Goal: Task Accomplishment & Management: Use online tool/utility

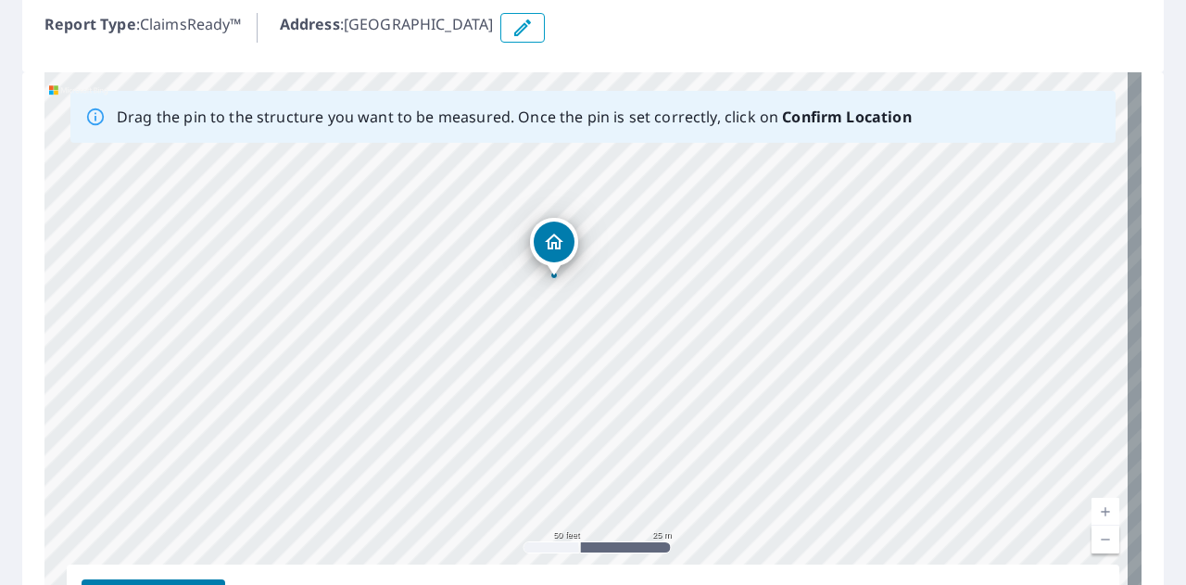
scroll to position [184, 0]
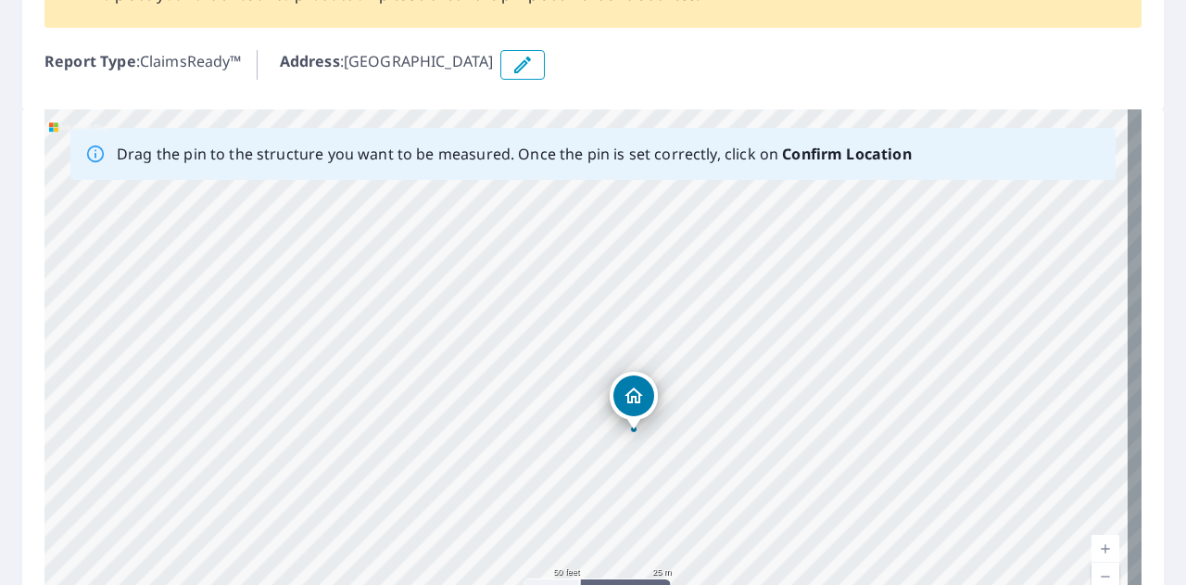
drag, startPoint x: 263, startPoint y: 222, endPoint x: 343, endPoint y: 338, distance: 141.4
click at [343, 338] on div "[GEOGRAPHIC_DATA]" at bounding box center [592, 399] width 1097 height 581
click at [534, 73] on icon "button" at bounding box center [523, 65] width 22 height 22
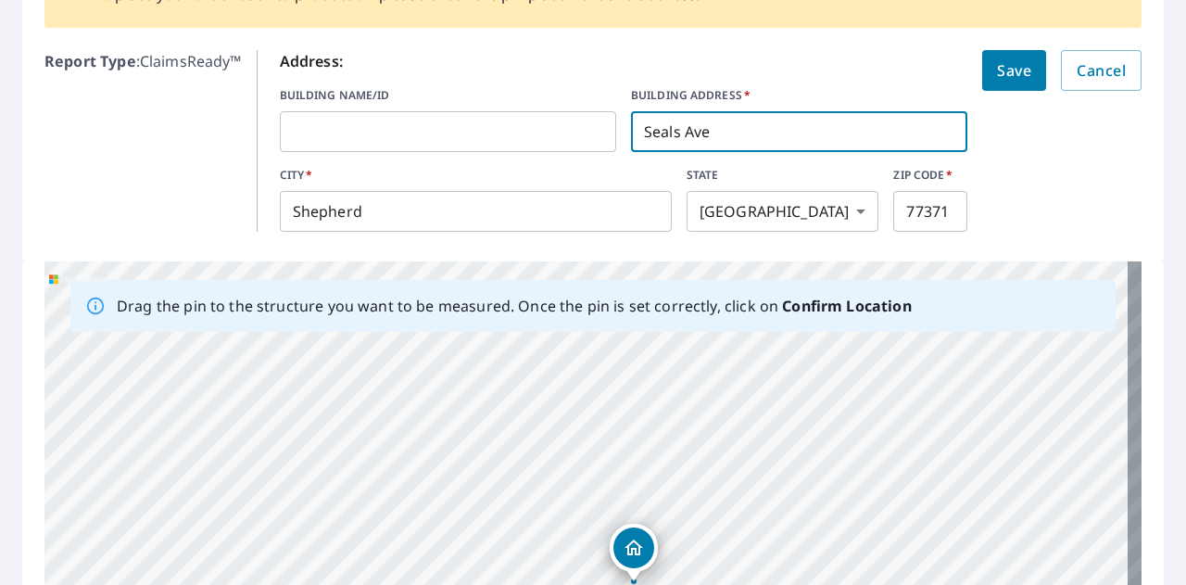
click at [637, 129] on input "Seals Ave" at bounding box center [799, 132] width 336 height 52
type input "200 Seals Ave"
click at [997, 68] on span "Save" at bounding box center [1014, 70] width 34 height 26
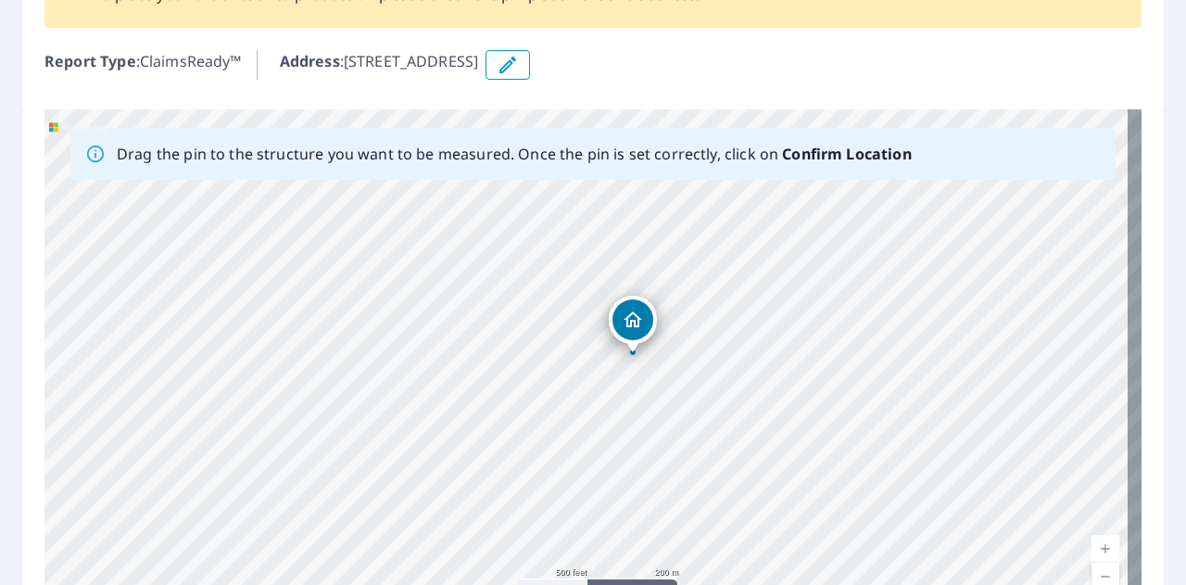
click at [530, 69] on button "button" at bounding box center [508, 65] width 44 height 30
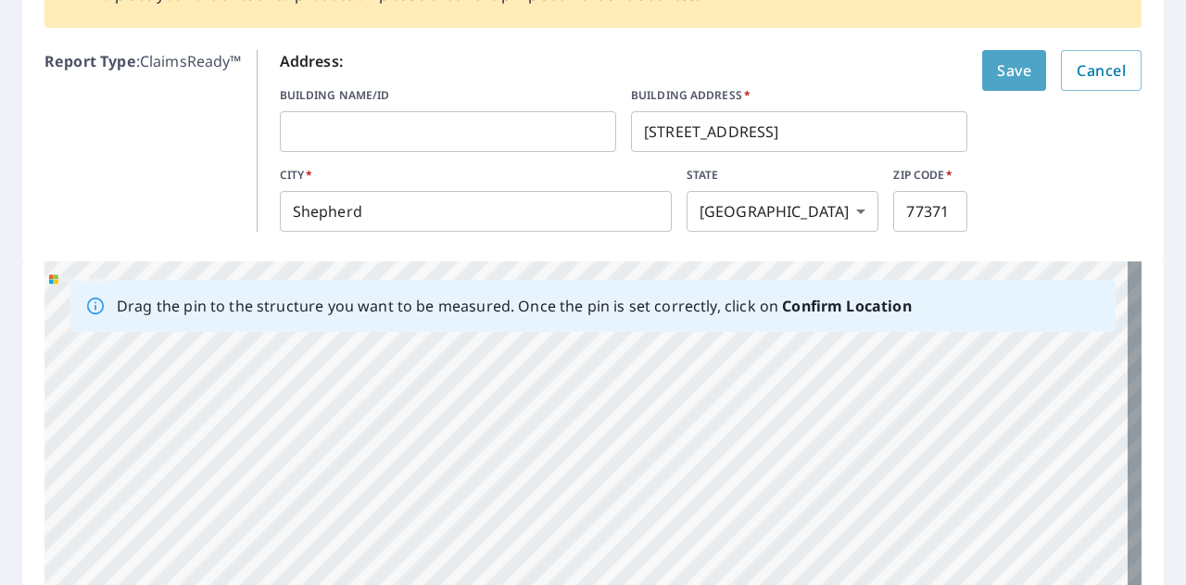
click at [997, 72] on span "Save" at bounding box center [1014, 70] width 34 height 26
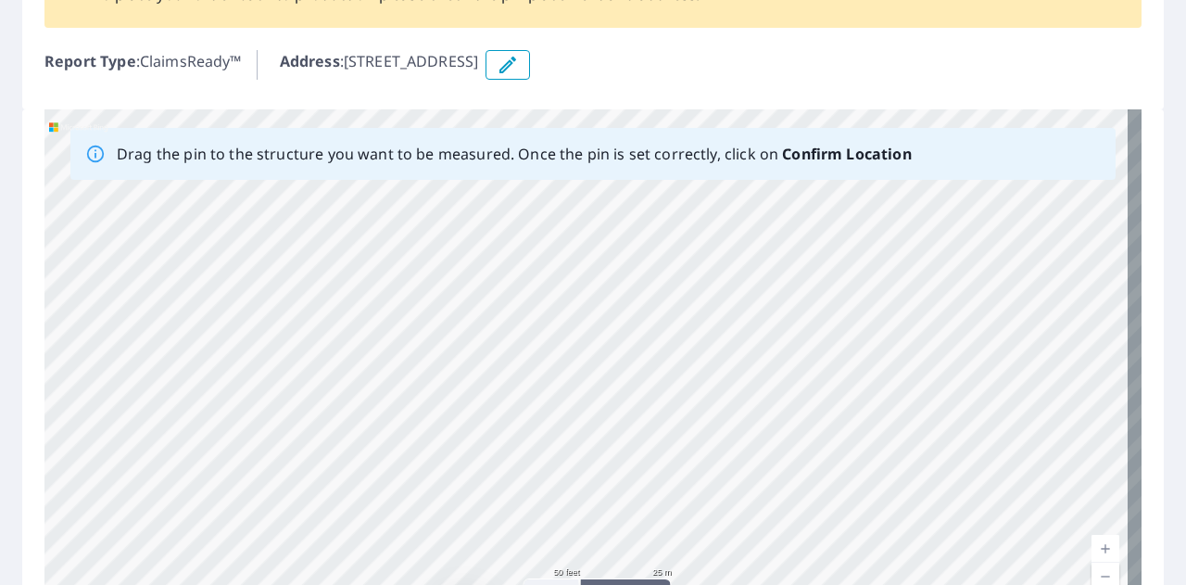
drag, startPoint x: 828, startPoint y: 351, endPoint x: 380, endPoint y: 522, distance: 479.0
click at [380, 522] on div "200 Seals Ave Shepherd, TX 77371" at bounding box center [592, 399] width 1097 height 581
drag, startPoint x: 553, startPoint y: 385, endPoint x: 471, endPoint y: 542, distance: 177.8
click at [471, 542] on div "200 Seals Ave Shepherd, TX 77371" at bounding box center [592, 399] width 1097 height 581
drag, startPoint x: 609, startPoint y: 340, endPoint x: 486, endPoint y: 548, distance: 241.4
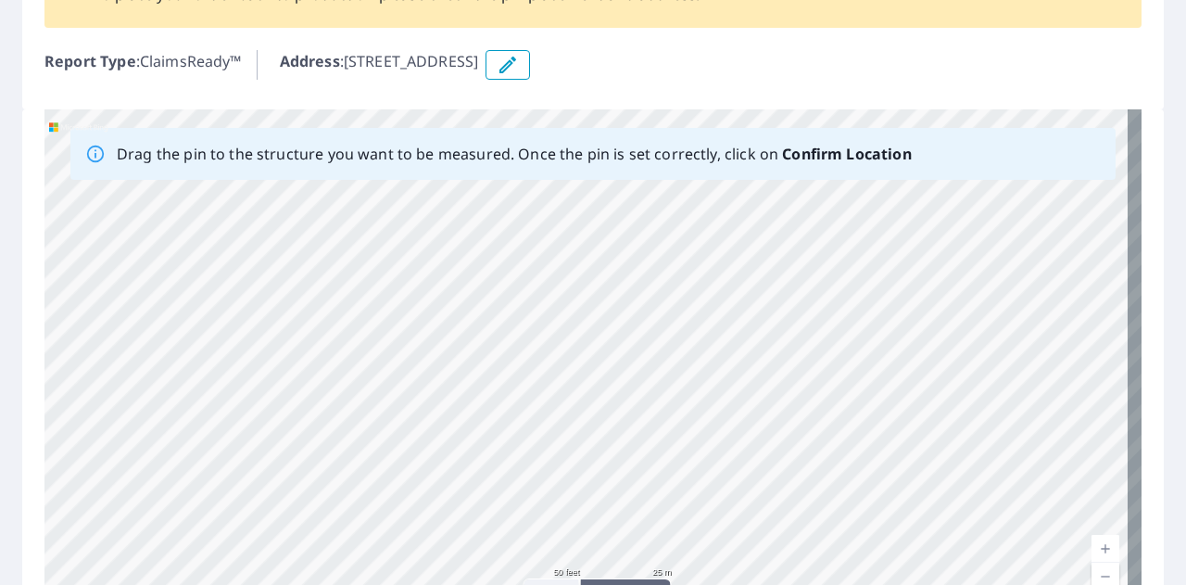
click at [486, 548] on div "200 Seals Ave Shepherd, TX 77371" at bounding box center [592, 399] width 1097 height 581
drag, startPoint x: 610, startPoint y: 327, endPoint x: 602, endPoint y: 450, distance: 123.5
click at [602, 450] on div "200 Seals Ave Shepherd, TX 77371" at bounding box center [592, 399] width 1097 height 581
drag, startPoint x: 620, startPoint y: 417, endPoint x: 576, endPoint y: 580, distance: 168.8
click at [576, 580] on div "200 Seals Ave Shepherd, TX 77371" at bounding box center [592, 399] width 1097 height 581
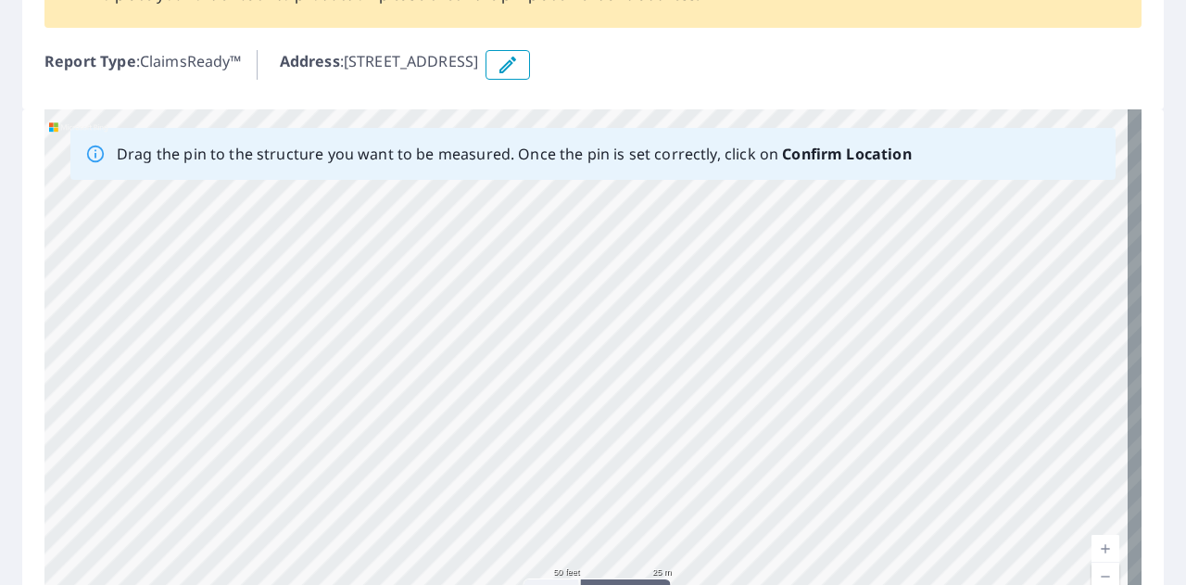
drag, startPoint x: 609, startPoint y: 389, endPoint x: 658, endPoint y: 293, distance: 108.2
click at [658, 293] on div "200 Seals Ave Shepherd, TX 77371" at bounding box center [592, 399] width 1097 height 581
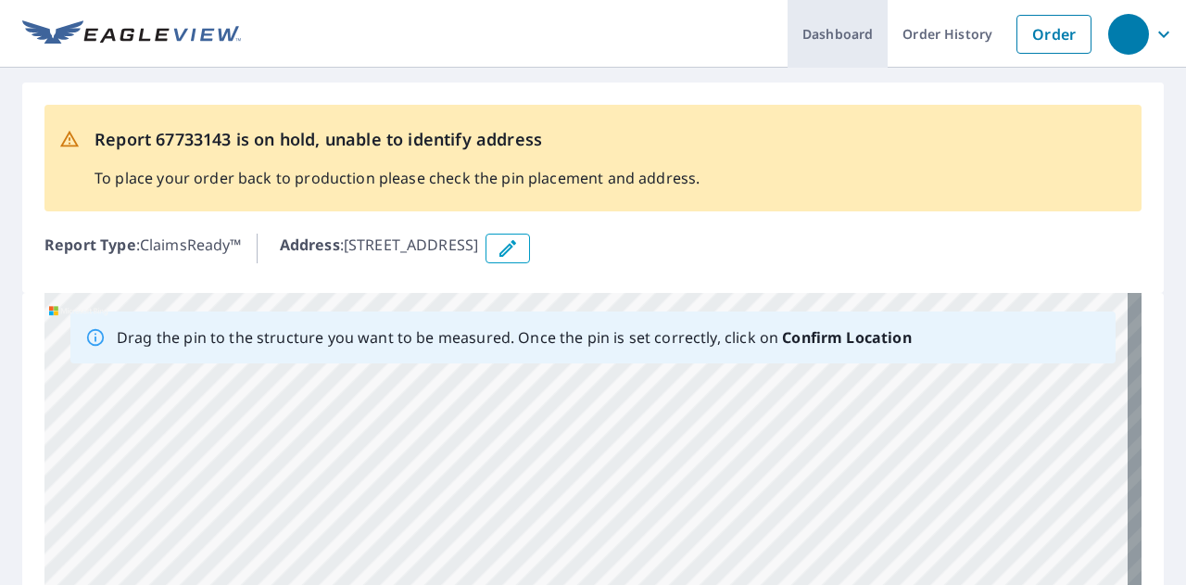
click at [832, 31] on link "Dashboard" at bounding box center [838, 34] width 100 height 68
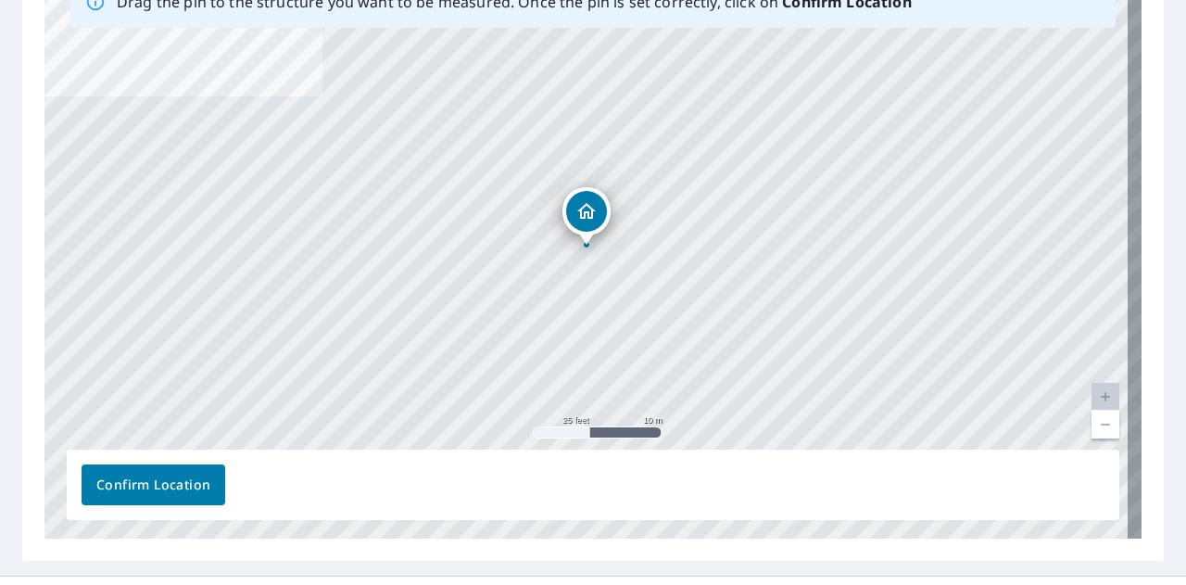
scroll to position [347, 0]
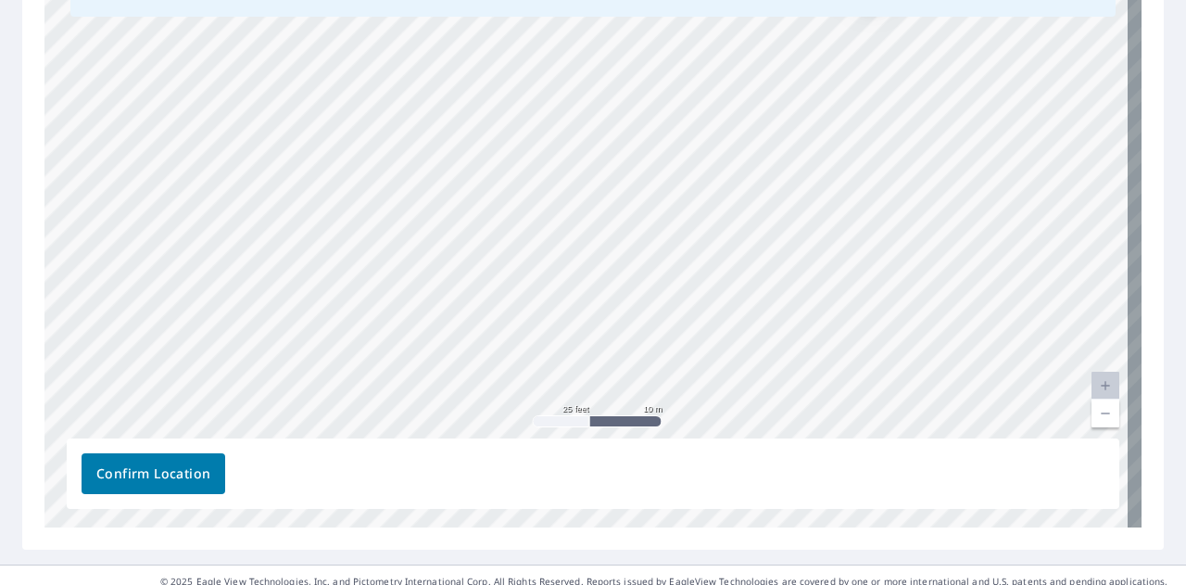
drag, startPoint x: 528, startPoint y: 279, endPoint x: 814, endPoint y: 53, distance: 364.2
click at [814, 53] on div "[GEOGRAPHIC_DATA]" at bounding box center [592, 236] width 1097 height 581
drag, startPoint x: 669, startPoint y: 209, endPoint x: 558, endPoint y: 381, distance: 205.1
click at [558, 381] on div "[GEOGRAPHIC_DATA]" at bounding box center [592, 236] width 1097 height 581
drag, startPoint x: 584, startPoint y: 213, endPoint x: 599, endPoint y: 339, distance: 126.9
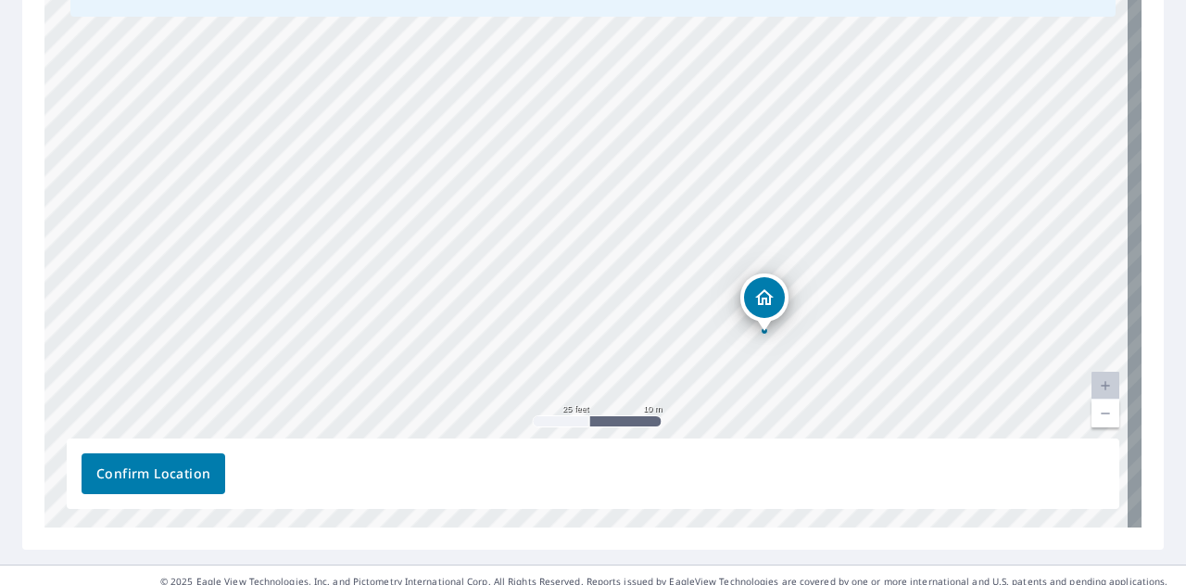
click at [599, 339] on div "[GEOGRAPHIC_DATA]" at bounding box center [592, 236] width 1097 height 581
drag, startPoint x: 547, startPoint y: 285, endPoint x: 699, endPoint y: 65, distance: 267.1
click at [699, 65] on div "[GEOGRAPHIC_DATA]" at bounding box center [592, 236] width 1097 height 581
drag, startPoint x: 803, startPoint y: 203, endPoint x: 779, endPoint y: 391, distance: 189.7
click at [779, 391] on div "[GEOGRAPHIC_DATA]" at bounding box center [592, 236] width 1097 height 581
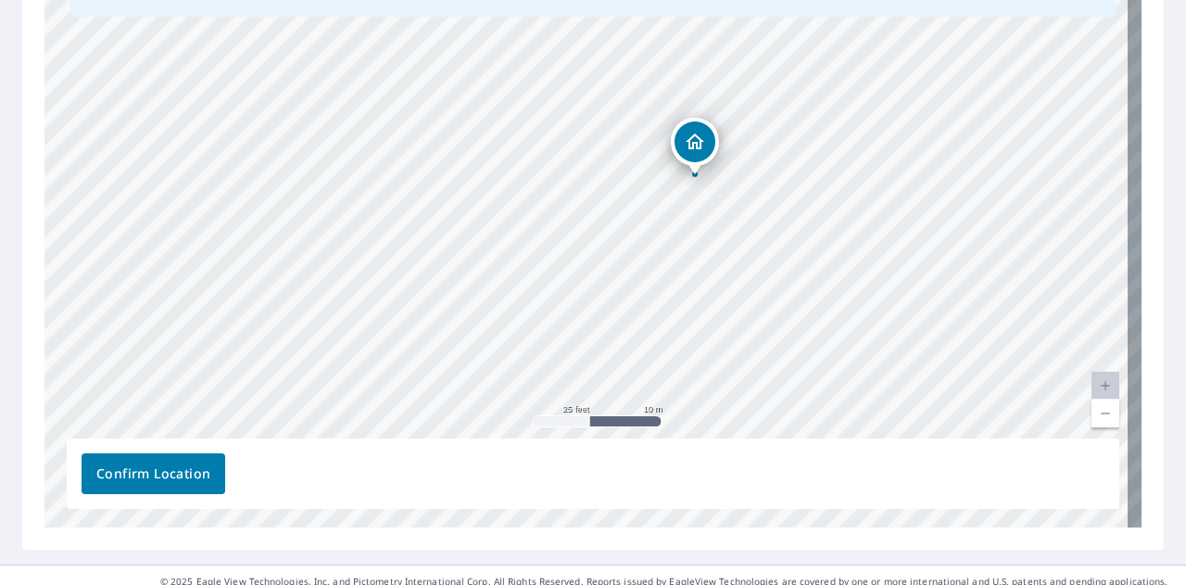
drag, startPoint x: 903, startPoint y: 282, endPoint x: 696, endPoint y: 138, distance: 251.7
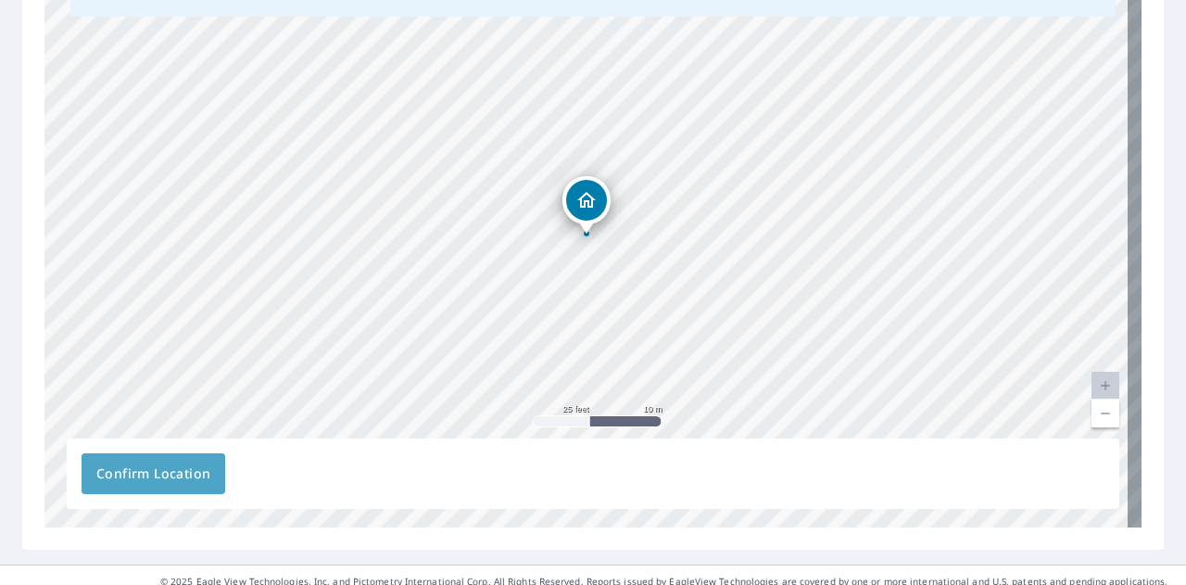
click at [153, 468] on span "Confirm Location" at bounding box center [153, 473] width 114 height 23
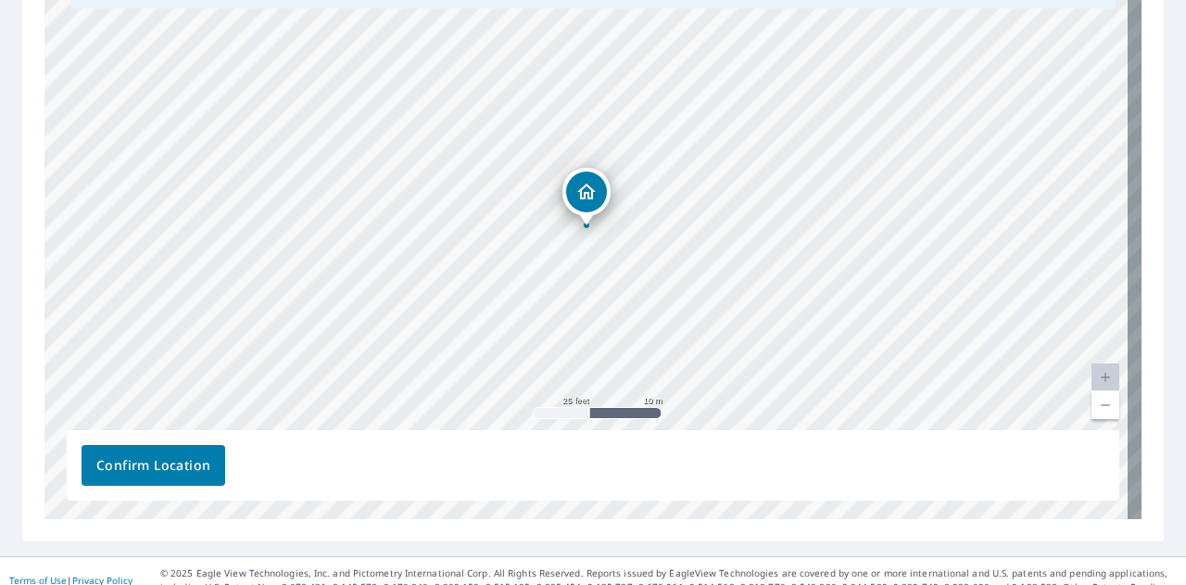
scroll to position [420, 0]
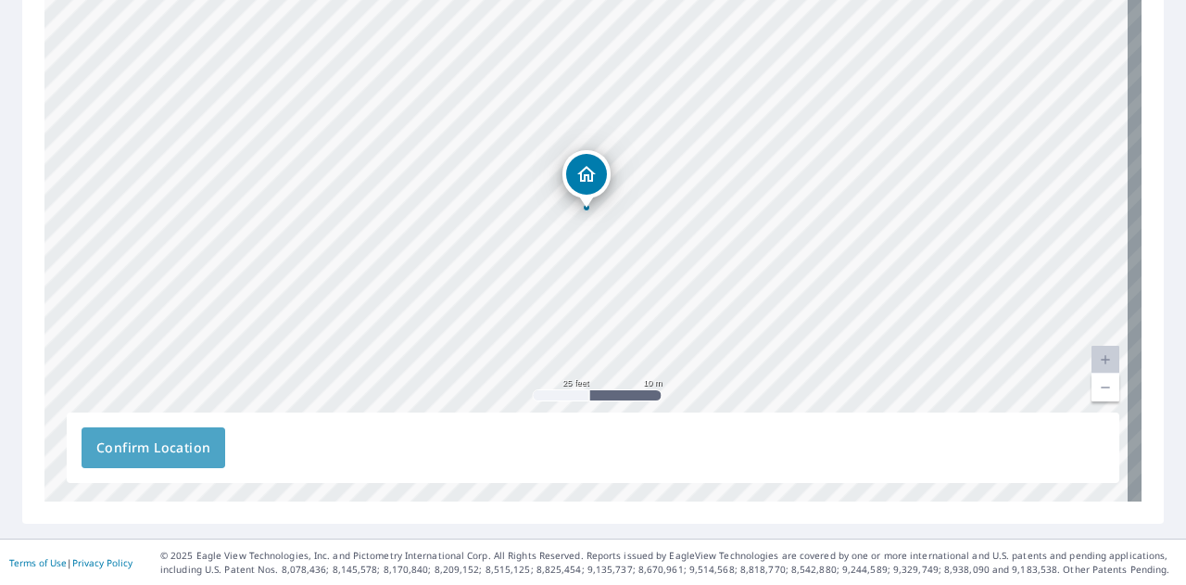
click at [196, 445] on span "Confirm Location" at bounding box center [153, 448] width 114 height 23
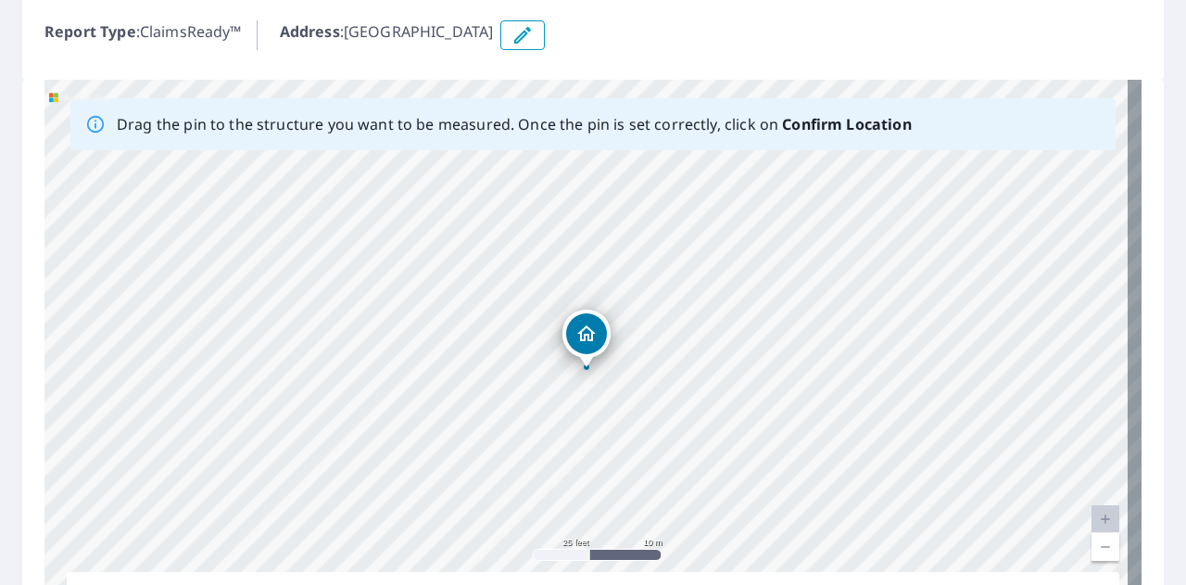
scroll to position [418, 0]
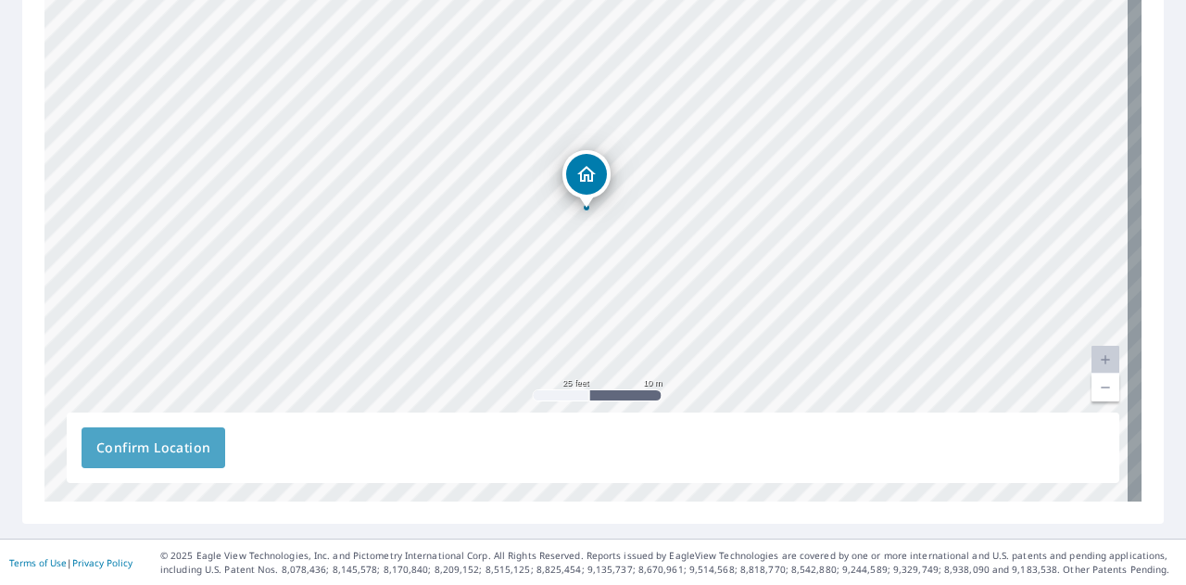
click at [182, 432] on button "Confirm Location" at bounding box center [154, 447] width 144 height 41
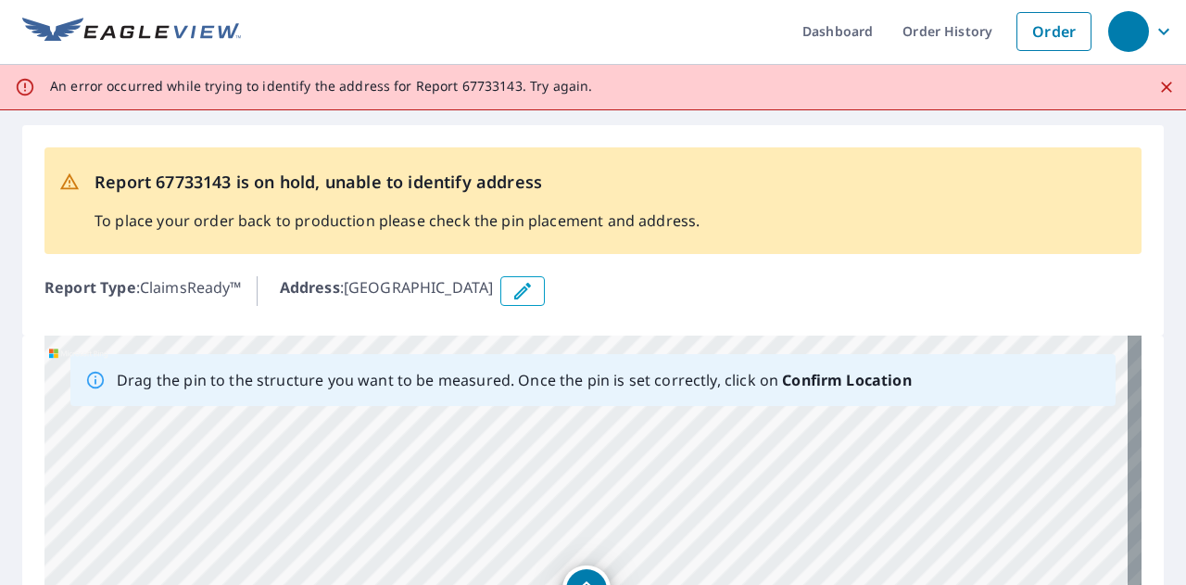
scroll to position [0, 0]
